Goal: Task Accomplishment & Management: Complete application form

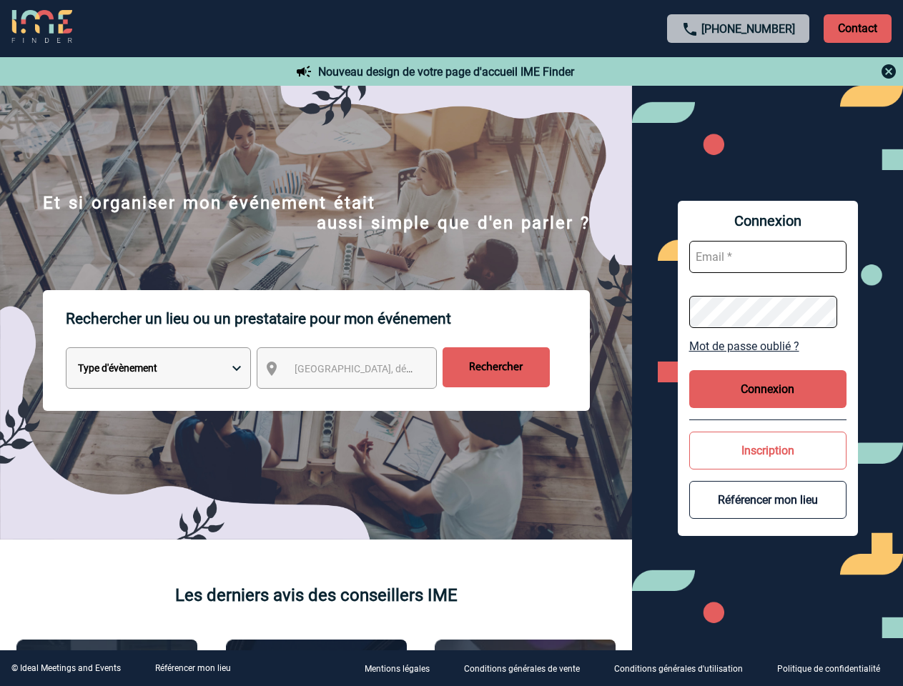
click at [451, 343] on p "Rechercher un lieu ou un prestataire pour mon événement" at bounding box center [328, 318] width 524 height 57
click at [857, 28] on p "Contact" at bounding box center [857, 28] width 68 height 29
click at [738, 71] on div at bounding box center [739, 71] width 318 height 17
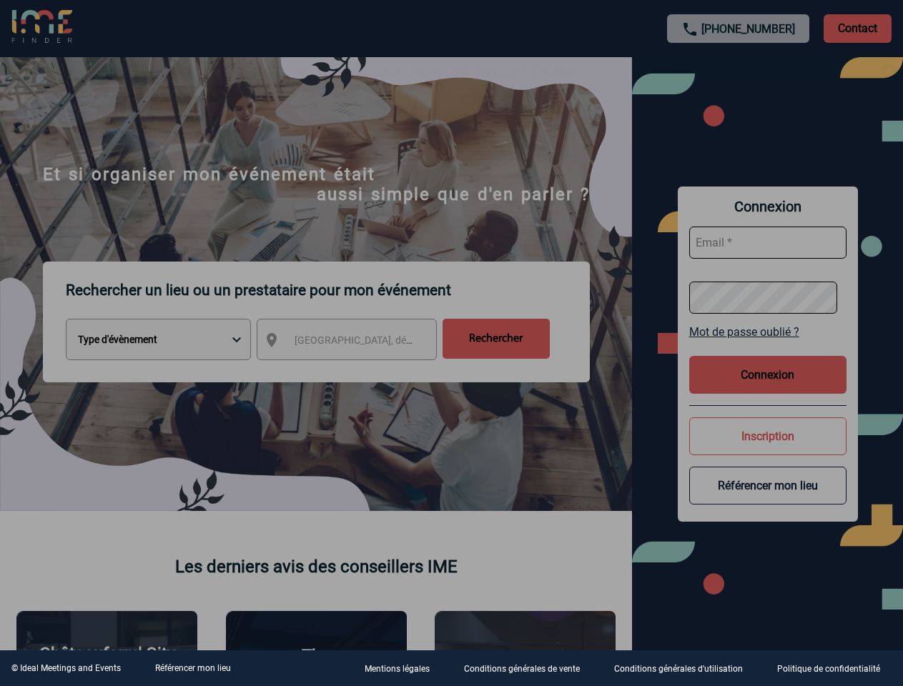
click at [360, 371] on div at bounding box center [451, 343] width 903 height 686
click at [768, 346] on div at bounding box center [451, 343] width 903 height 686
click at [768, 389] on div at bounding box center [451, 343] width 903 height 686
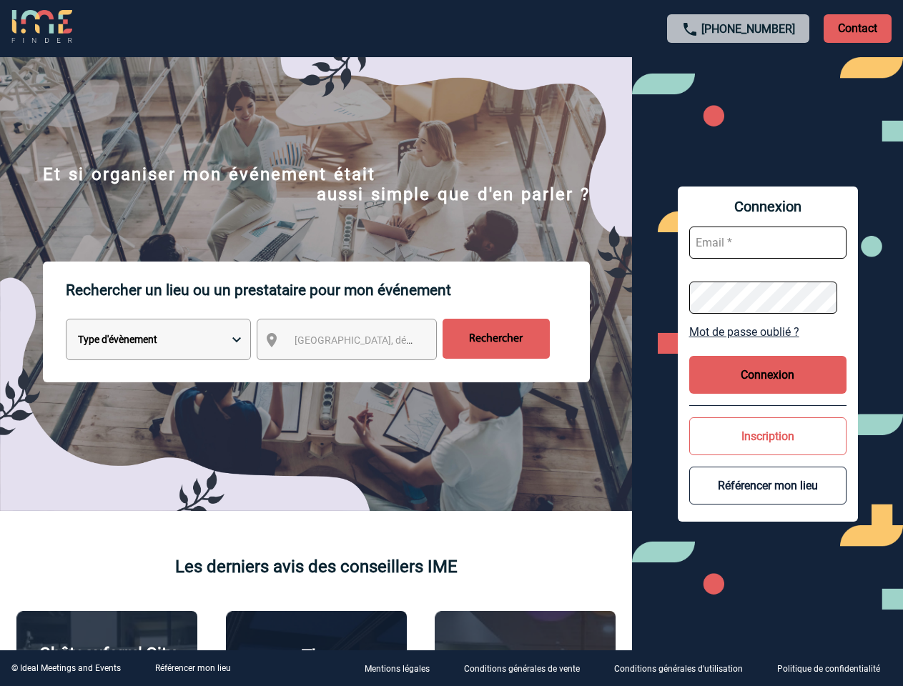
click at [768, 450] on button "Inscription" at bounding box center [767, 436] width 157 height 38
click at [768, 500] on div at bounding box center [400, 304] width 801 height 609
click at [192, 668] on link "Référencer mon lieu" at bounding box center [193, 668] width 76 height 10
